Goal: Entertainment & Leisure: Consume media (video, audio)

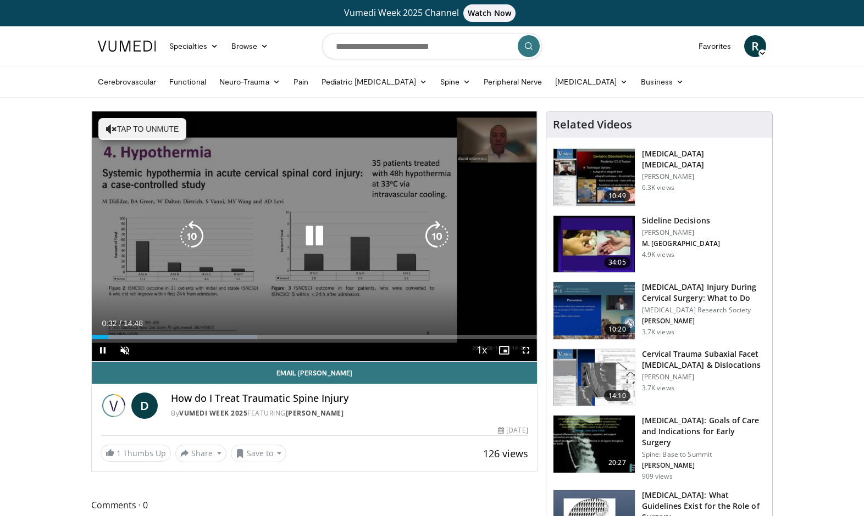
click at [311, 237] on icon "Video Player" at bounding box center [314, 236] width 31 height 31
